Goal: Use online tool/utility: Utilize a website feature to perform a specific function

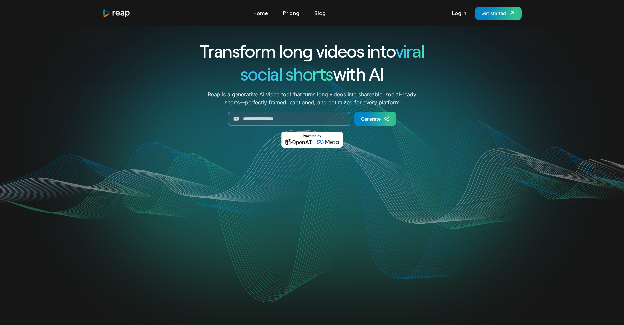
paste input "**********"
type input "**********"
click at [386, 120] on icon "Generate Form" at bounding box center [386, 119] width 4 height 4
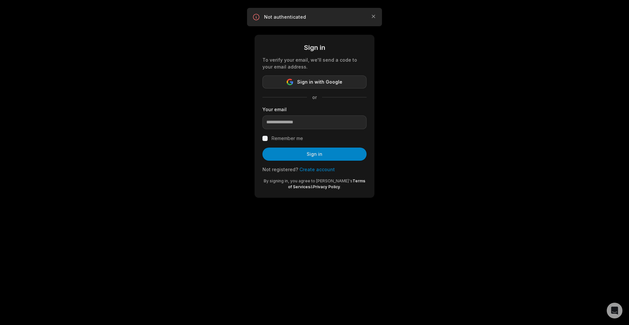
click at [354, 82] on button "Sign in with Google" at bounding box center [315, 81] width 104 height 13
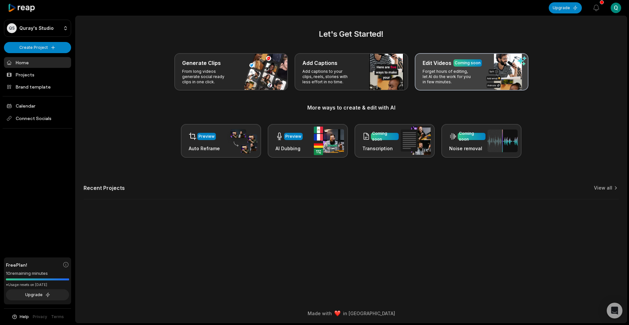
click at [436, 78] on p "Forget hours of editing, let AI do the work for you in few minutes." at bounding box center [448, 77] width 51 height 16
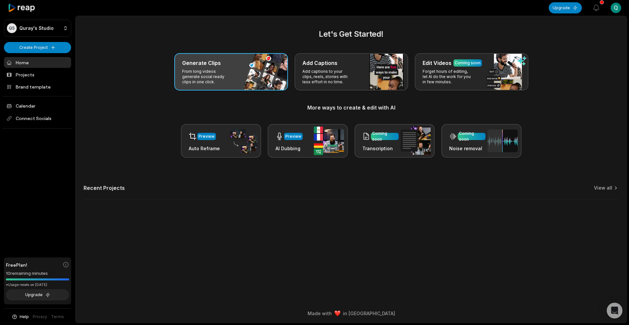
click at [254, 76] on div "Generate Clips From long videos generate social ready clips in one click." at bounding box center [231, 71] width 114 height 37
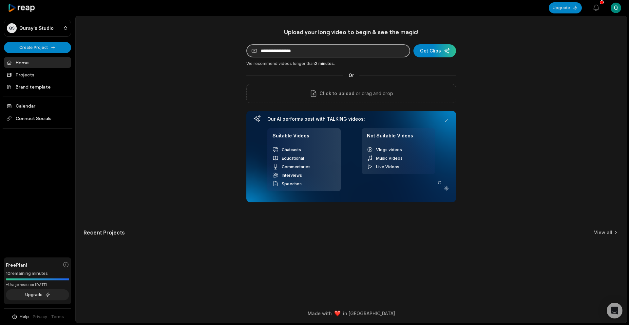
click at [319, 49] on input at bounding box center [328, 50] width 164 height 13
paste input "**********"
type input "**********"
click at [428, 48] on div "submit" at bounding box center [435, 50] width 43 height 13
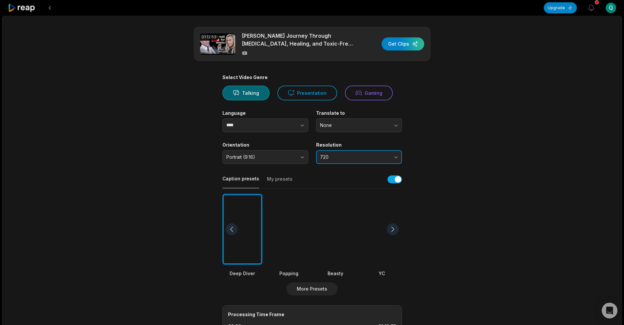
click at [360, 153] on button "720" at bounding box center [359, 157] width 86 height 14
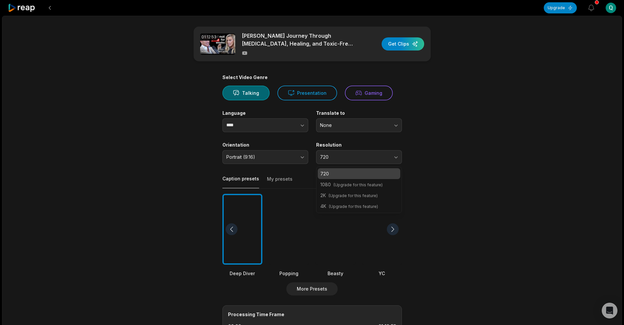
click at [362, 172] on p "720" at bounding box center [359, 173] width 77 height 7
click at [292, 226] on div at bounding box center [289, 229] width 40 height 71
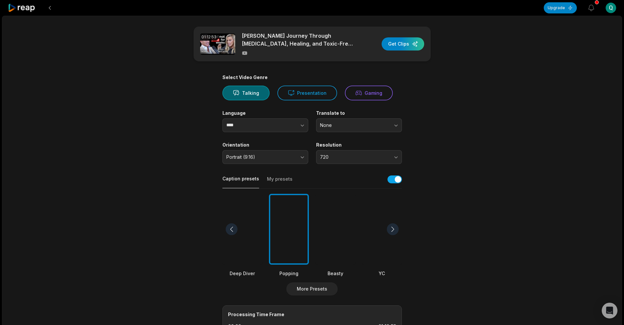
click at [242, 246] on div at bounding box center [243, 229] width 40 height 71
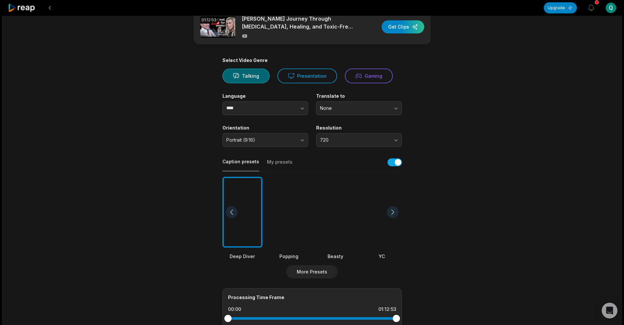
scroll to position [131, 0]
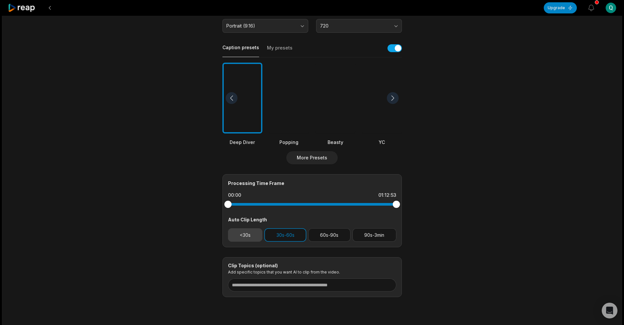
click at [252, 236] on button "<30s" at bounding box center [245, 234] width 35 height 13
click at [292, 237] on button "30s-60s" at bounding box center [286, 234] width 42 height 13
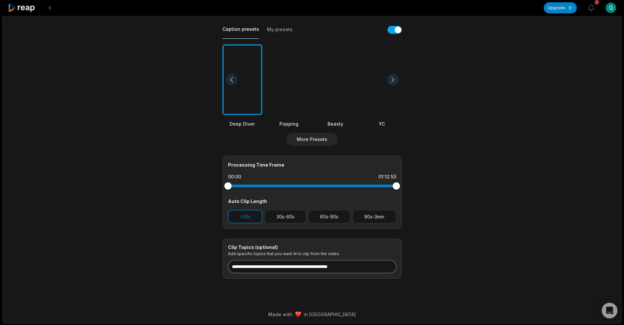
scroll to position [150, 0]
click at [256, 296] on div "01:12:53 Jenny McCarthy’s Journey Through Autism, Healing, and Toxic-Free Livin…" at bounding box center [312, 94] width 620 height 458
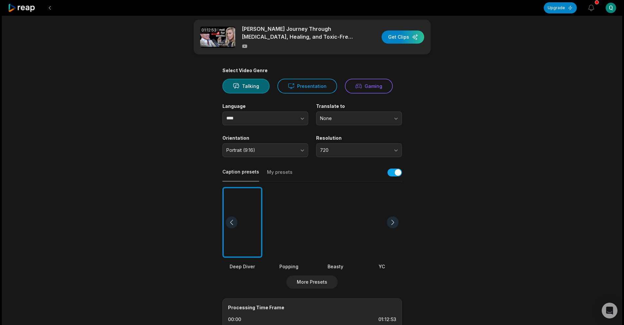
scroll to position [0, 0]
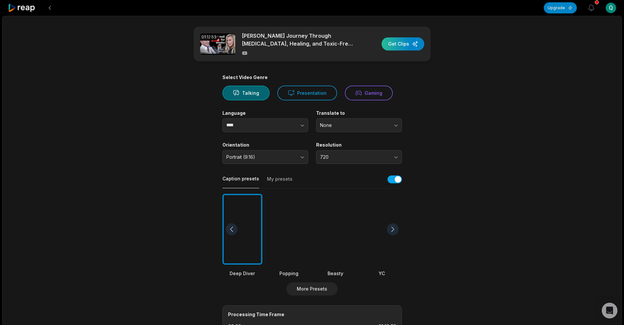
click at [404, 45] on div "button" at bounding box center [403, 43] width 43 height 13
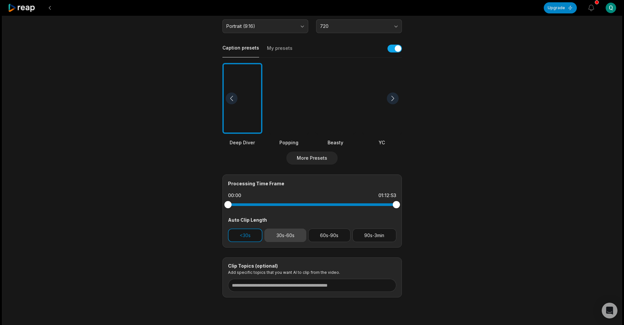
scroll to position [131, 0]
drag, startPoint x: 231, startPoint y: 205, endPoint x: 248, endPoint y: 209, distance: 17.5
click at [248, 209] on div at bounding box center [312, 204] width 168 height 12
drag, startPoint x: 251, startPoint y: 205, endPoint x: 297, endPoint y: 209, distance: 45.8
click at [297, 209] on div at bounding box center [312, 204] width 168 height 12
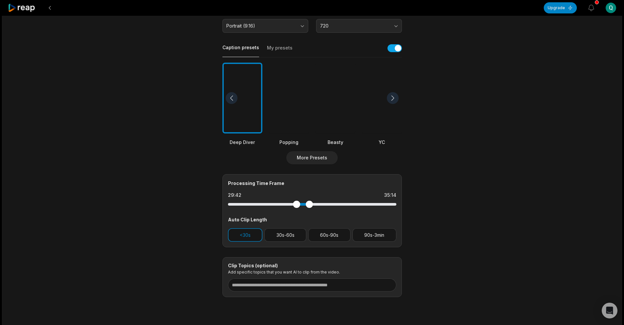
drag, startPoint x: 394, startPoint y: 204, endPoint x: 309, endPoint y: 210, distance: 84.8
click at [309, 210] on div at bounding box center [312, 204] width 168 height 12
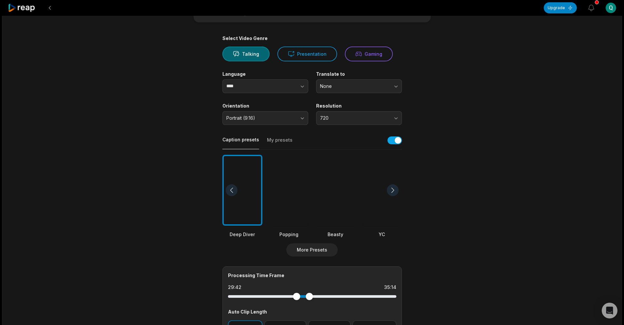
scroll to position [0, 0]
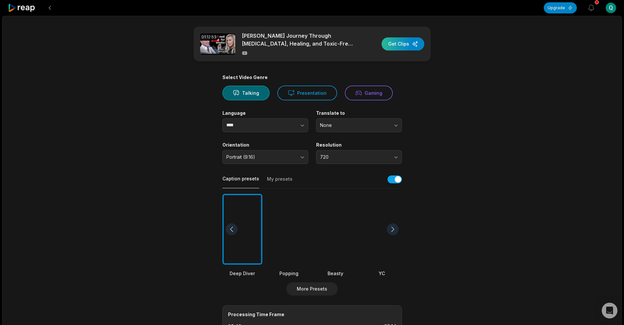
click at [389, 41] on div "button" at bounding box center [403, 43] width 43 height 13
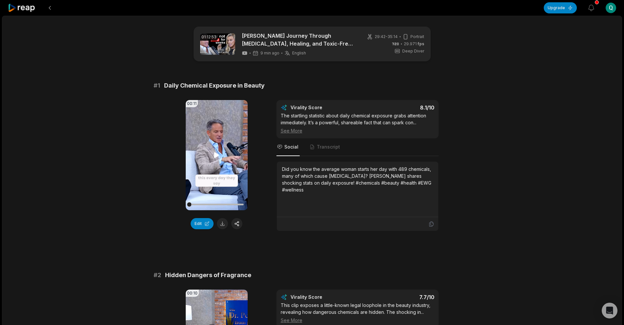
click at [217, 153] on icon at bounding box center [217, 155] width 8 height 8
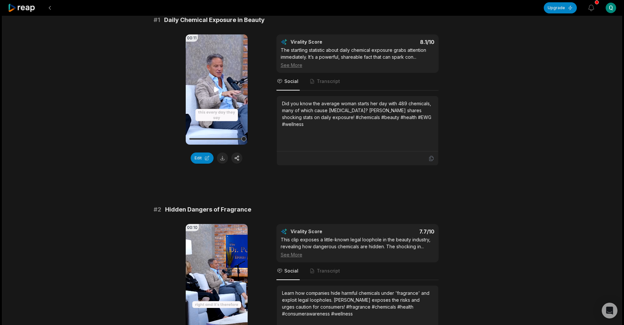
scroll to position [98, 0]
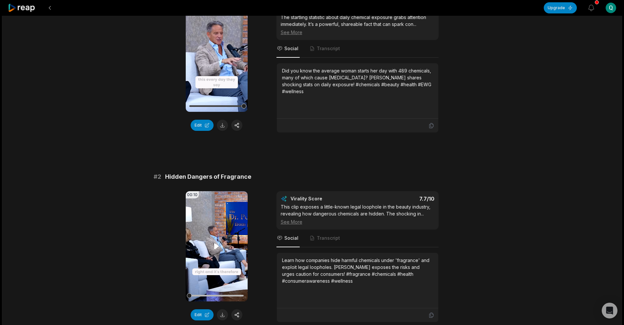
click at [213, 244] on icon at bounding box center [217, 246] width 8 height 8
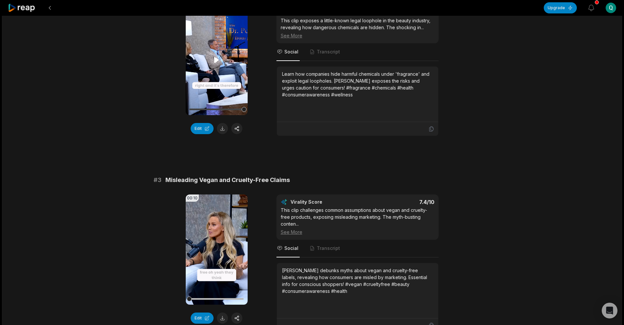
scroll to position [295, 0]
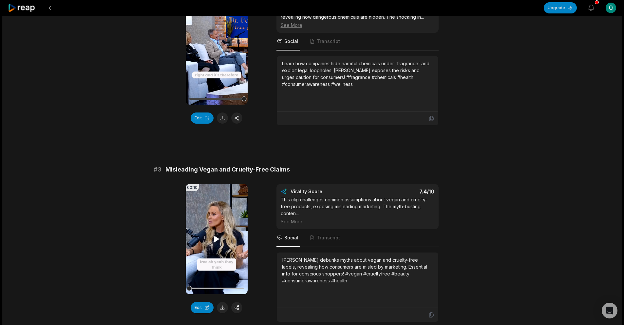
click at [221, 239] on video "Your browser does not support mp4 format." at bounding box center [217, 239] width 62 height 110
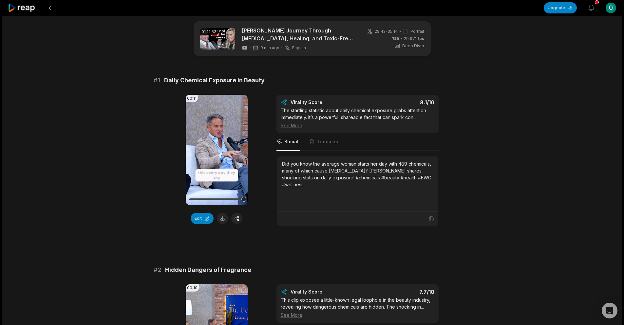
scroll to position [0, 0]
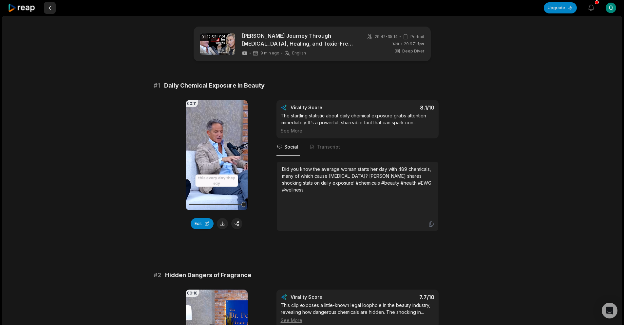
click at [45, 9] on button at bounding box center [50, 8] width 12 height 12
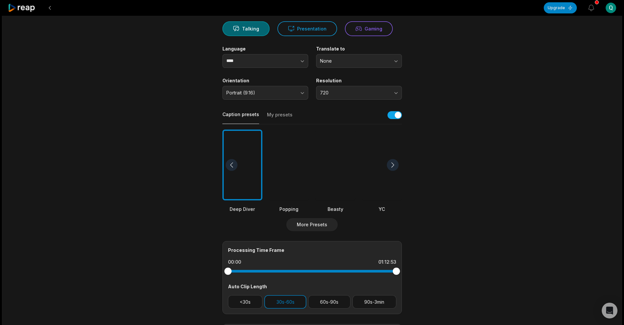
scroll to position [98, 0]
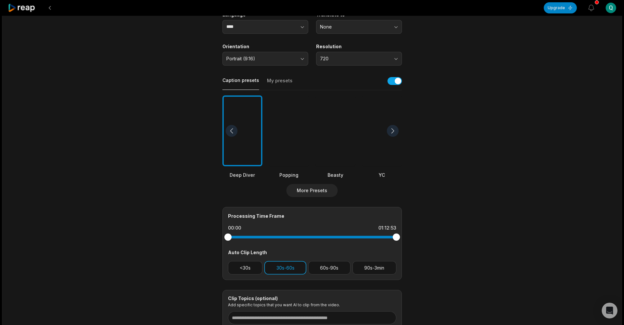
click at [289, 268] on button "30s-60s" at bounding box center [286, 267] width 42 height 13
click at [248, 269] on button "<30s" at bounding box center [245, 267] width 35 height 13
click at [365, 268] on button "90s-3min" at bounding box center [375, 267] width 44 height 13
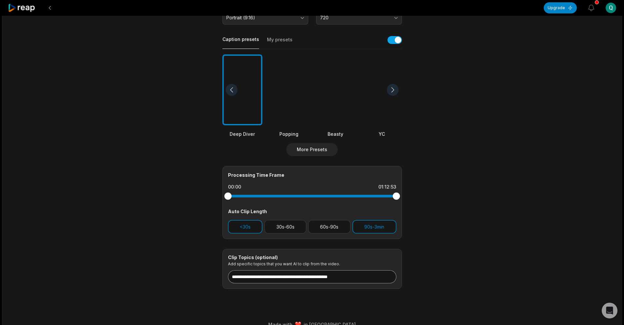
scroll to position [150, 0]
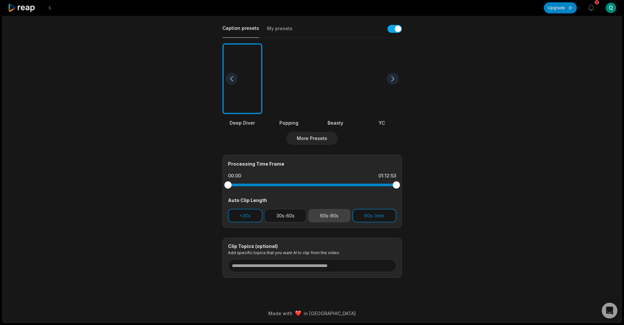
click at [330, 217] on button "60s-90s" at bounding box center [329, 215] width 42 height 13
click at [371, 218] on button "90s-3min" at bounding box center [375, 215] width 44 height 13
click at [245, 223] on div "Processing Time Frame 00:00 01:12:53 Auto Clip Length <30s 30s-60s 60s-90s 90s-…" at bounding box center [313, 191] width 180 height 73
click at [246, 217] on button "<30s" at bounding box center [245, 215] width 35 height 13
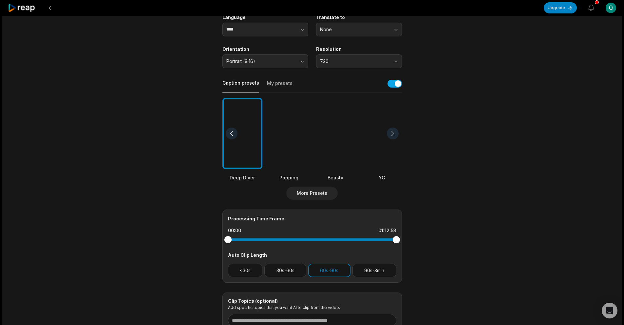
scroll to position [131, 0]
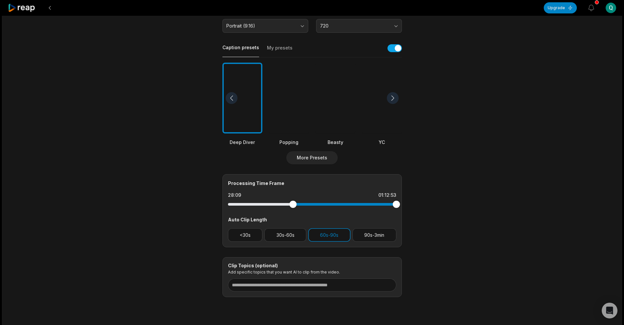
drag, startPoint x: 229, startPoint y: 204, endPoint x: 293, endPoint y: 207, distance: 64.3
click at [293, 207] on div at bounding box center [292, 204] width 7 height 7
drag, startPoint x: 391, startPoint y: 206, endPoint x: 313, endPoint y: 210, distance: 77.8
click at [313, 210] on div at bounding box center [312, 204] width 168 height 12
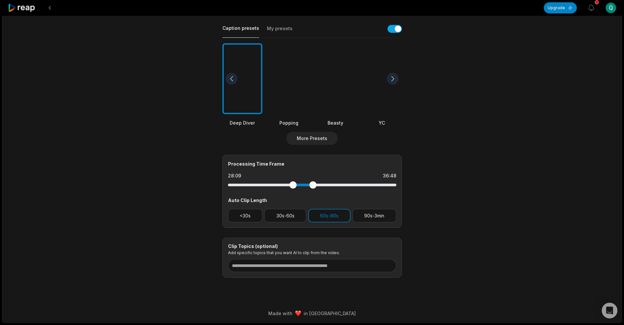
scroll to position [0, 0]
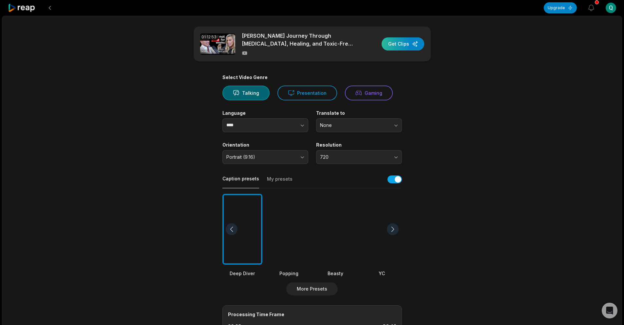
click at [391, 46] on div "button" at bounding box center [403, 43] width 43 height 13
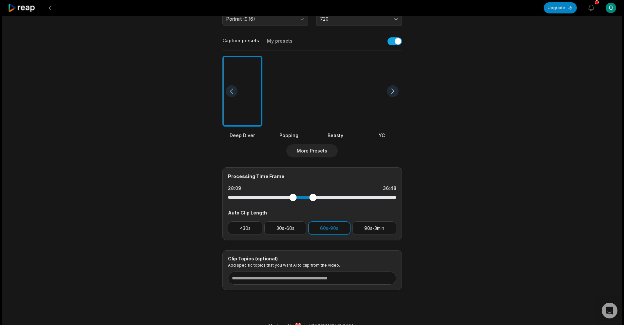
scroll to position [150, 0]
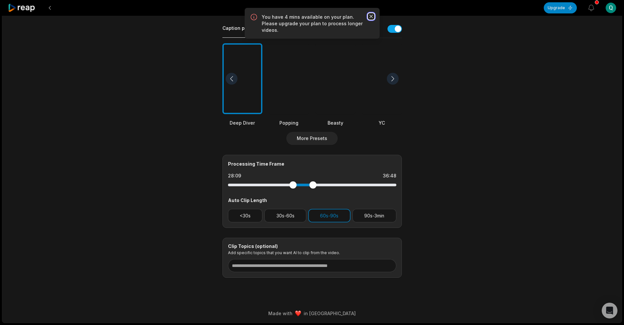
click at [370, 15] on icon "button" at bounding box center [370, 16] width 3 height 3
